Goal: Task Accomplishment & Management: Use online tool/utility

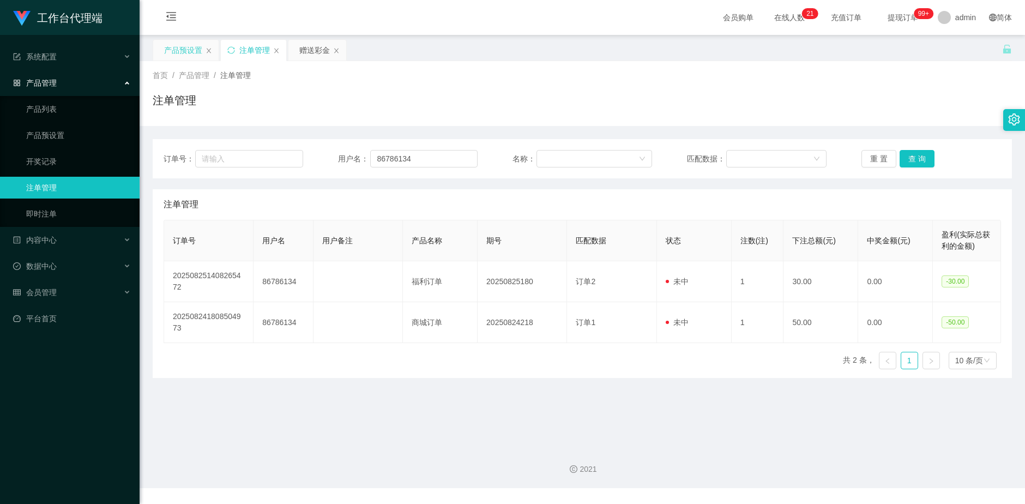
click at [184, 50] on div "产品预设置" at bounding box center [183, 50] width 38 height 21
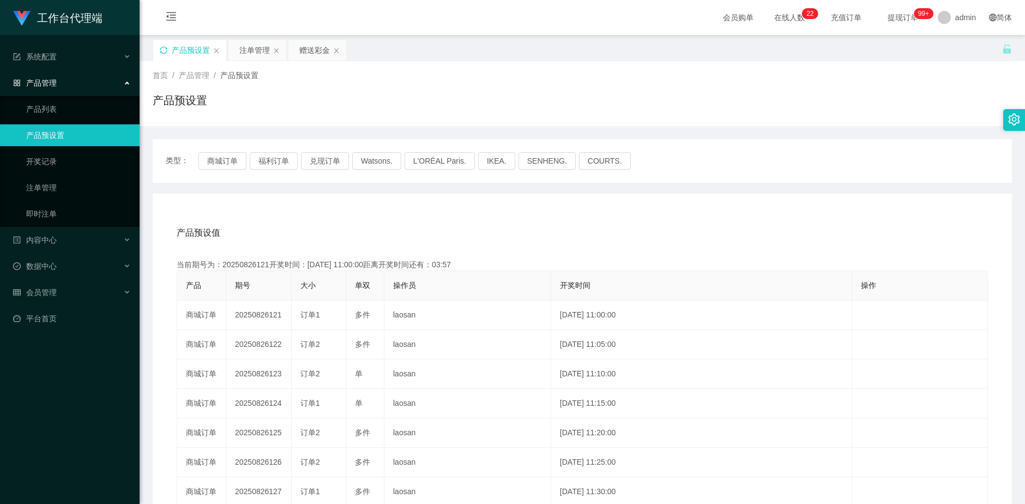
click at [165, 48] on icon "图标: sync" at bounding box center [164, 50] width 8 height 8
click at [162, 49] on icon "图标: sync" at bounding box center [164, 50] width 8 height 8
drag, startPoint x: 313, startPoint y: 51, endPoint x: 348, endPoint y: 120, distance: 78.0
click at [313, 52] on div "赠送彩金" at bounding box center [314, 50] width 31 height 21
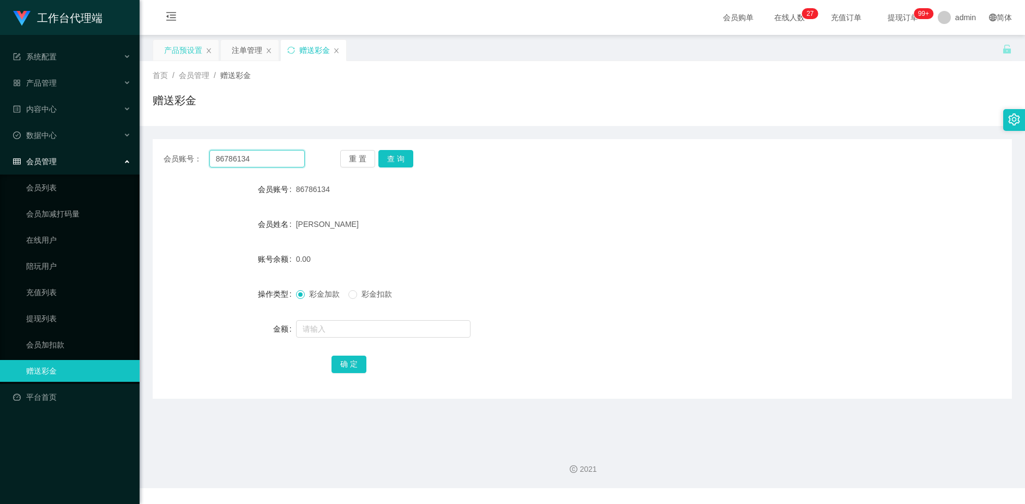
click at [258, 165] on input "86786134" at bounding box center [257, 158] width 96 height 17
type input "8"
click at [267, 165] on input "text" at bounding box center [257, 158] width 96 height 17
paste input "6585578199"
type input "6585578199"
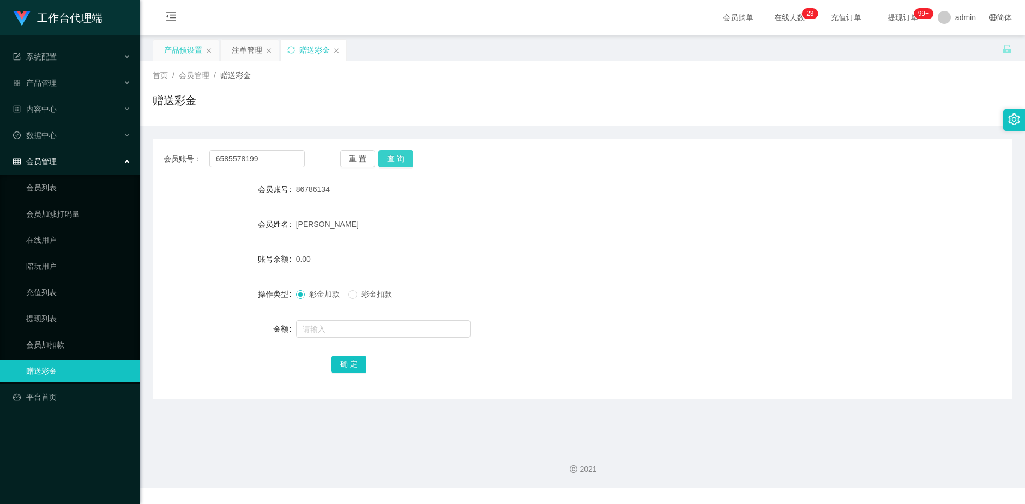
click at [392, 160] on button "查 询" at bounding box center [395, 158] width 35 height 17
click at [241, 49] on div "注单管理" at bounding box center [247, 50] width 31 height 21
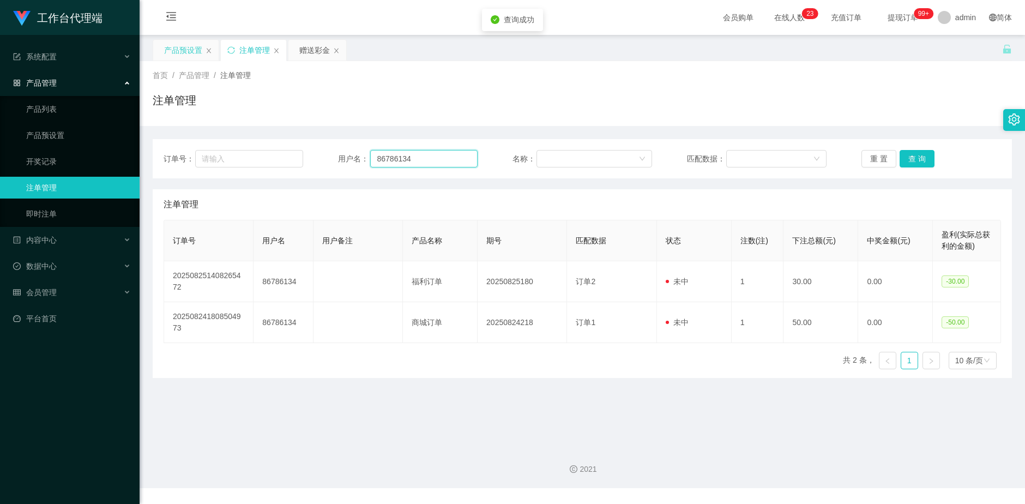
drag, startPoint x: 430, startPoint y: 162, endPoint x: 366, endPoint y: 162, distance: 63.2
click at [366, 162] on div "用户名： 86786134" at bounding box center [408, 158] width 140 height 17
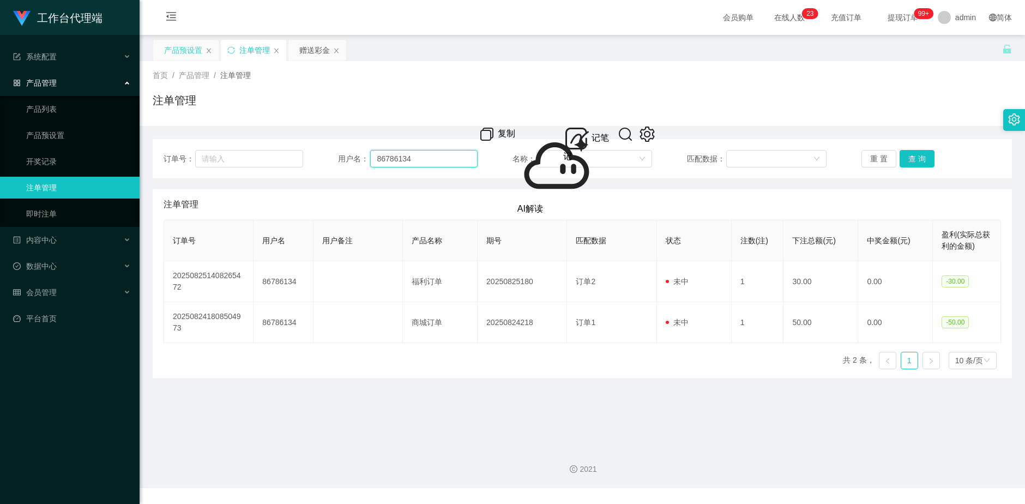
paste input "6585578199"
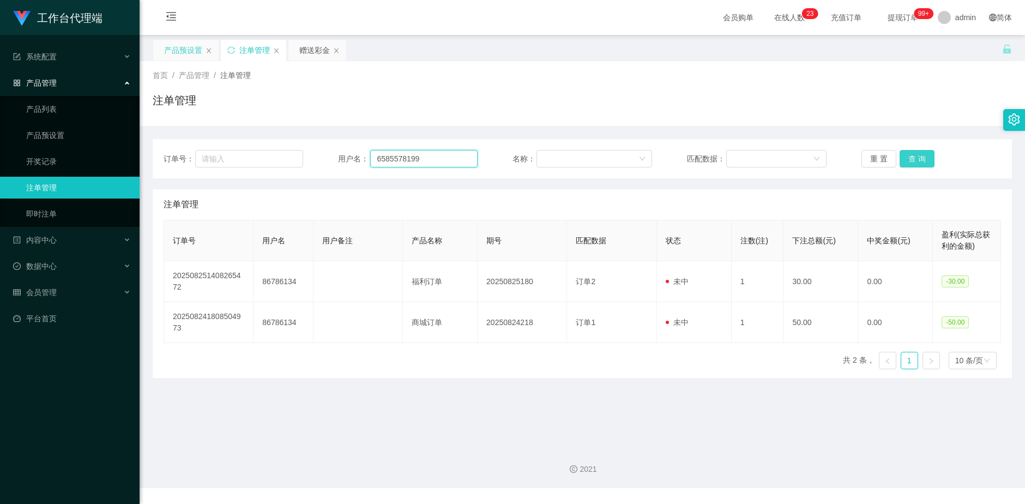
type input "6585578199"
click at [921, 158] on button "查 询" at bounding box center [916, 158] width 35 height 17
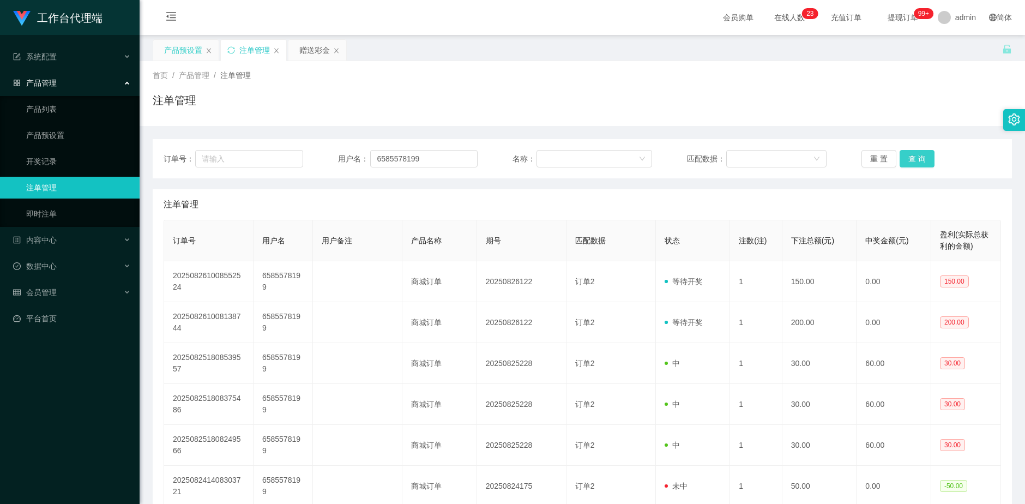
click at [921, 158] on button "查 询" at bounding box center [916, 158] width 35 height 17
click at [919, 164] on button "查 询" at bounding box center [916, 158] width 35 height 17
click at [301, 57] on div "赠送彩金" at bounding box center [314, 50] width 31 height 21
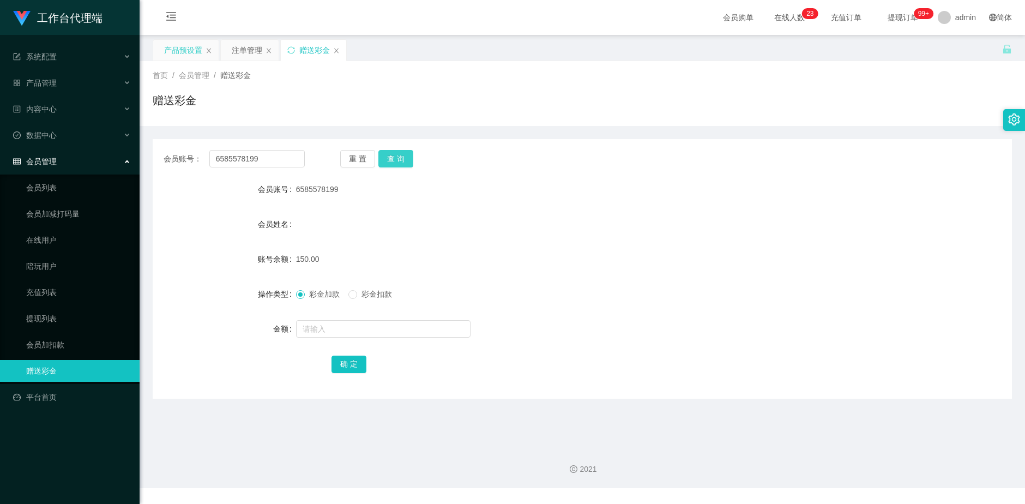
click at [404, 160] on button "查 询" at bounding box center [395, 158] width 35 height 17
click at [359, 292] on span "彩金扣款" at bounding box center [376, 293] width 39 height 9
click at [343, 328] on input "text" at bounding box center [383, 328] width 174 height 17
type input "150"
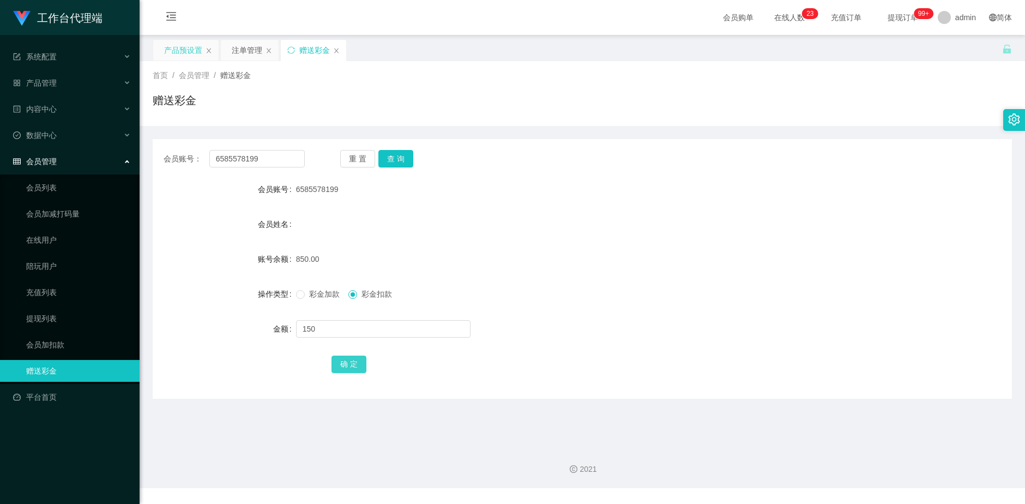
click at [355, 359] on button "确 定" at bounding box center [348, 363] width 35 height 17
